Goal: Task Accomplishment & Management: Manage account settings

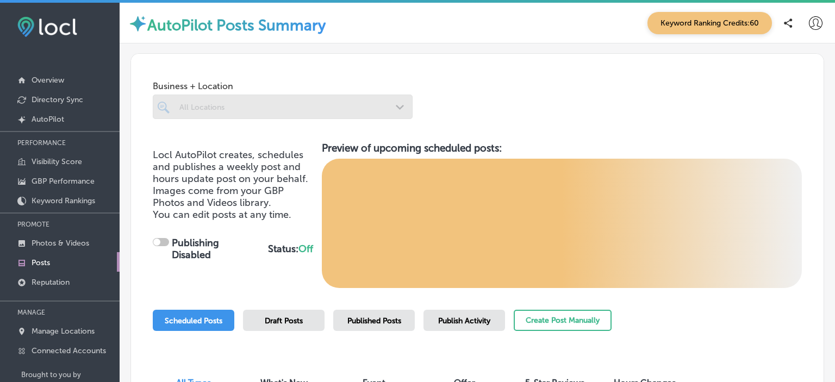
checkbox input "true"
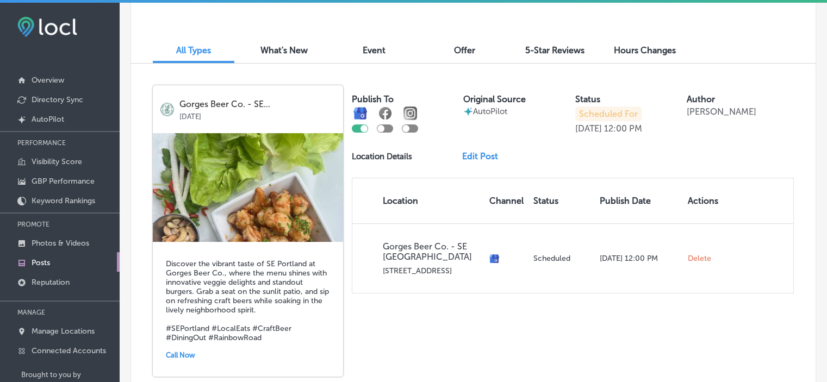
scroll to position [338, 0]
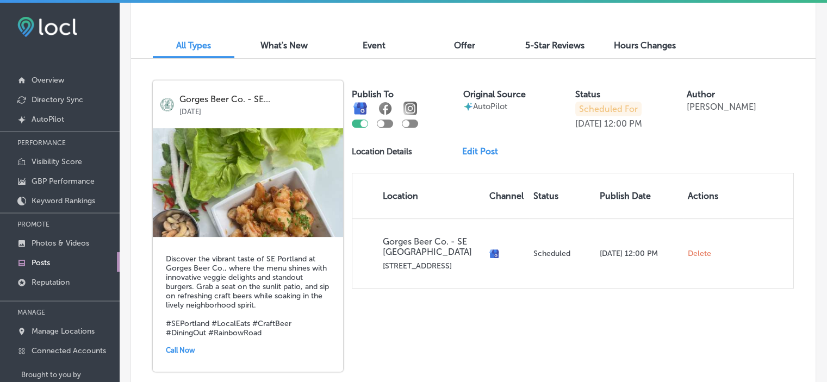
click at [412, 124] on div at bounding box center [410, 124] width 16 height 8
checkbox input "true"
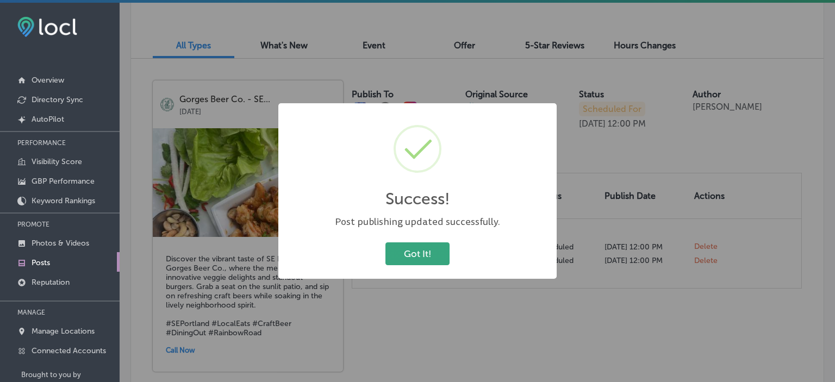
click at [420, 252] on button "Got It!" at bounding box center [418, 254] width 64 height 22
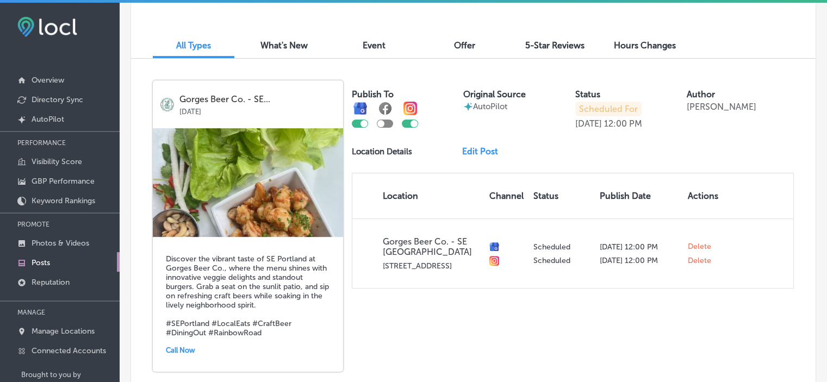
click at [386, 123] on div at bounding box center [385, 124] width 16 height 8
checkbox input "true"
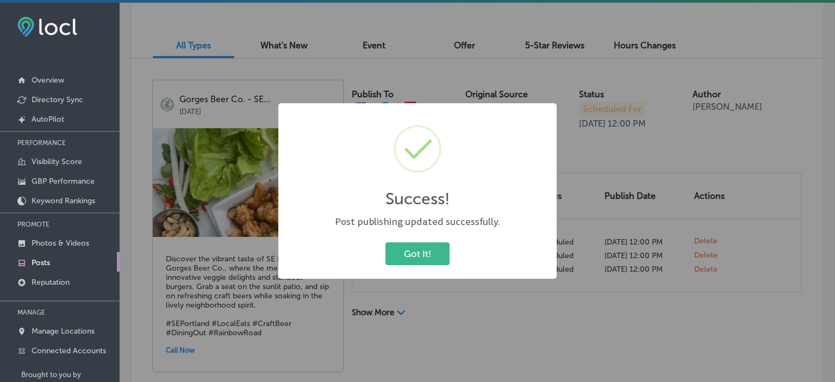
click at [829, 100] on div "Success! × Post publishing updated successfully. Got It! Cancel" at bounding box center [417, 191] width 835 height 382
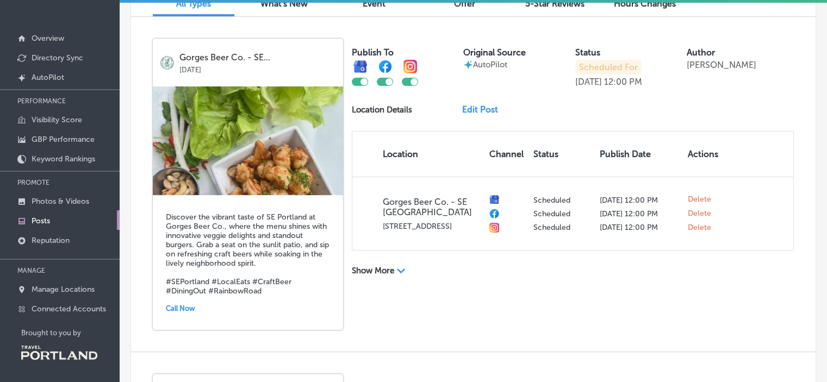
scroll to position [0, 0]
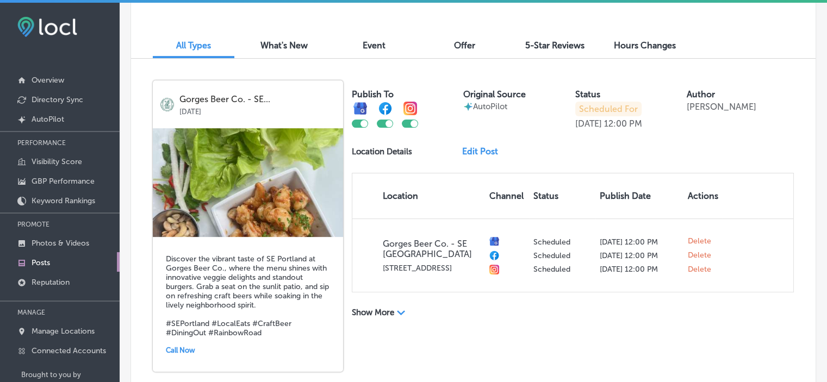
click at [278, 44] on span "What's New" at bounding box center [283, 45] width 47 height 10
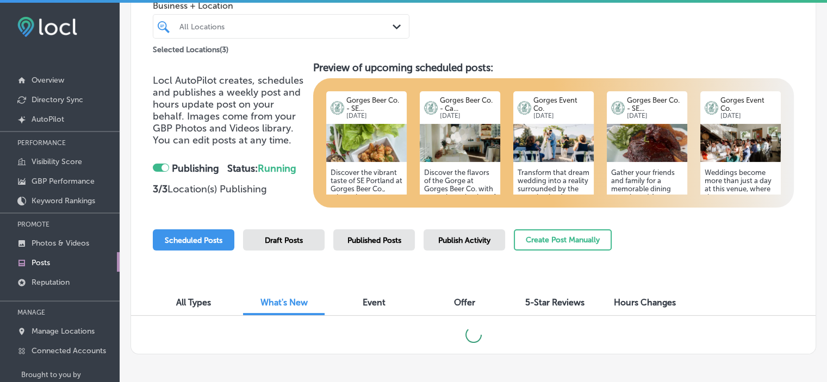
scroll to position [81, 0]
click at [466, 301] on span "Offer" at bounding box center [464, 302] width 21 height 10
